Goal: Check status: Check status

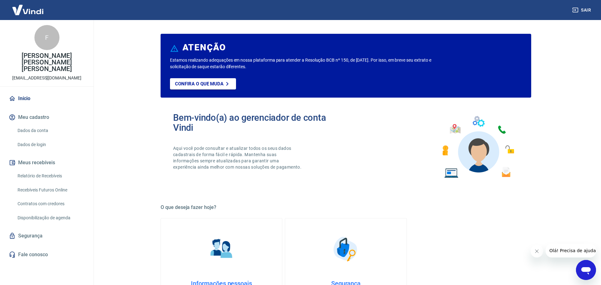
click at [25, 93] on link "Início" at bounding box center [47, 99] width 79 height 14
click at [60, 172] on link "Relatório de Recebíveis" at bounding box center [50, 176] width 71 height 13
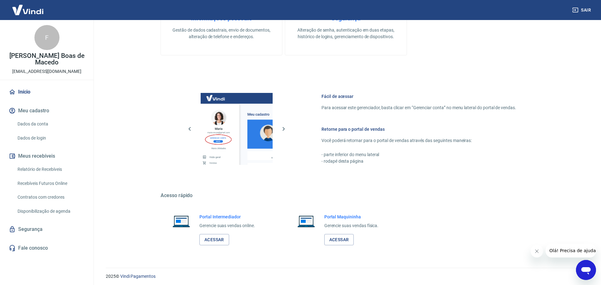
scroll to position [268, 0]
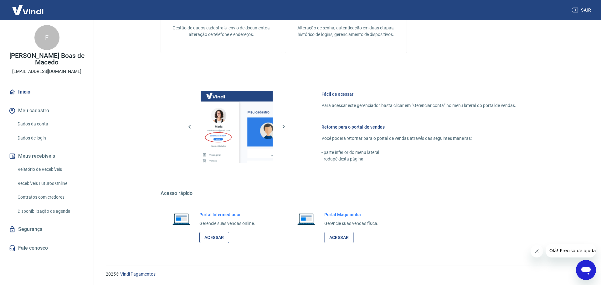
click at [221, 242] on link "Acessar" at bounding box center [215, 238] width 30 height 12
